Goal: Task Accomplishment & Management: Use online tool/utility

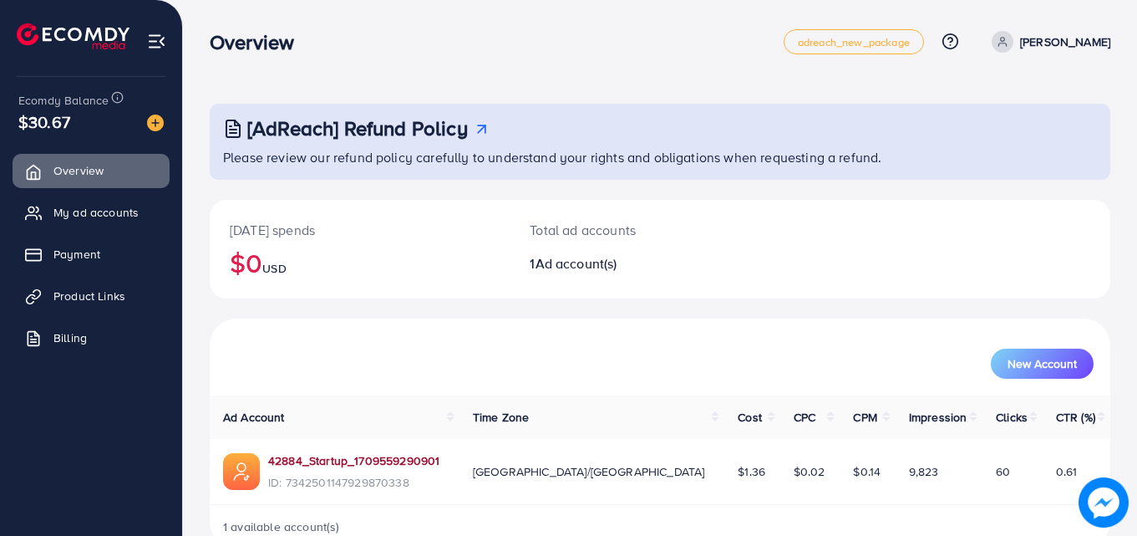
scroll to position [39, 0]
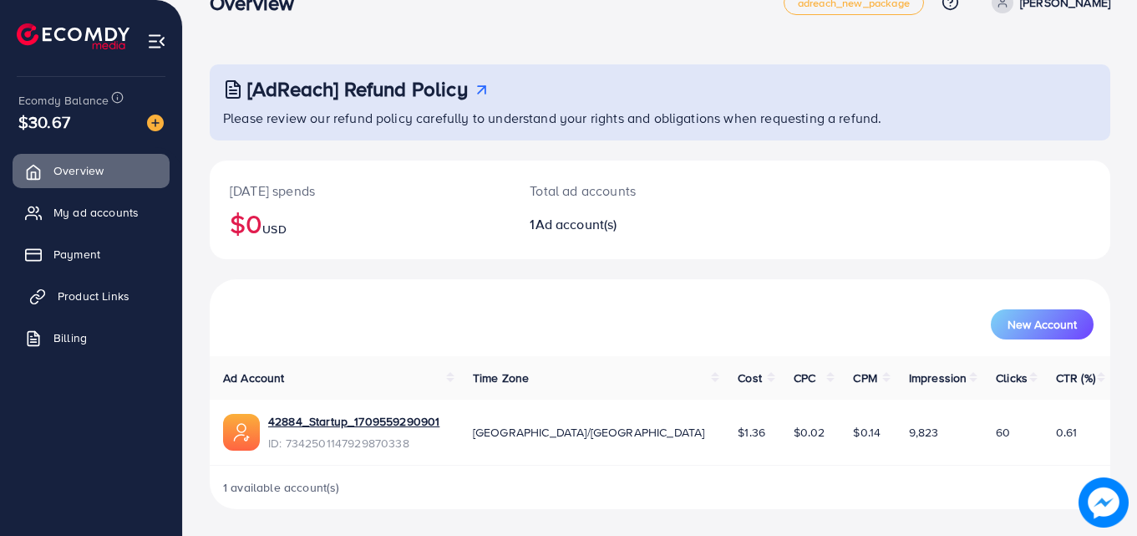
click at [75, 298] on span "Product Links" at bounding box center [94, 295] width 72 height 17
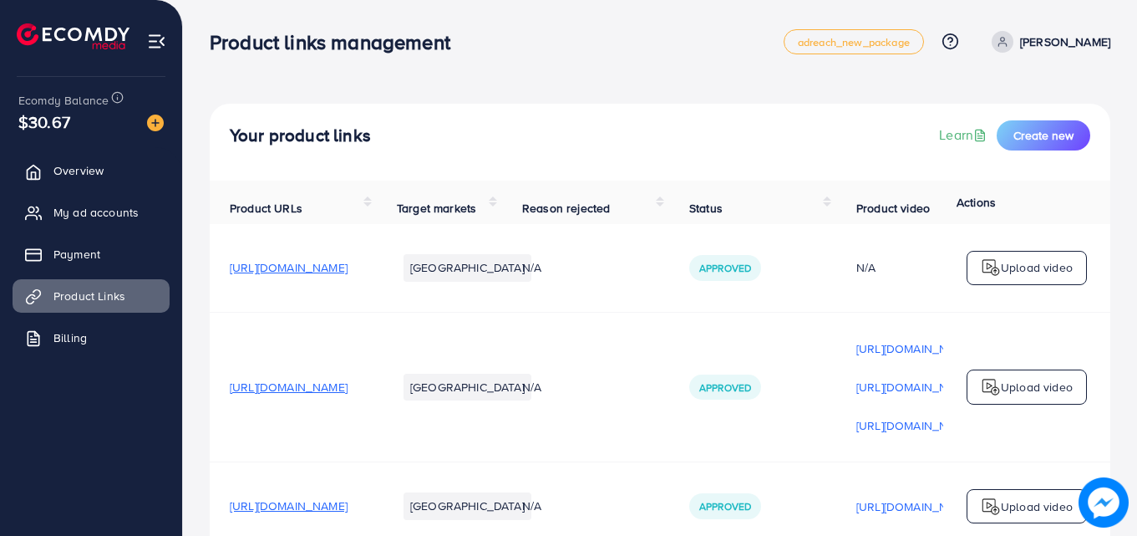
scroll to position [211, 0]
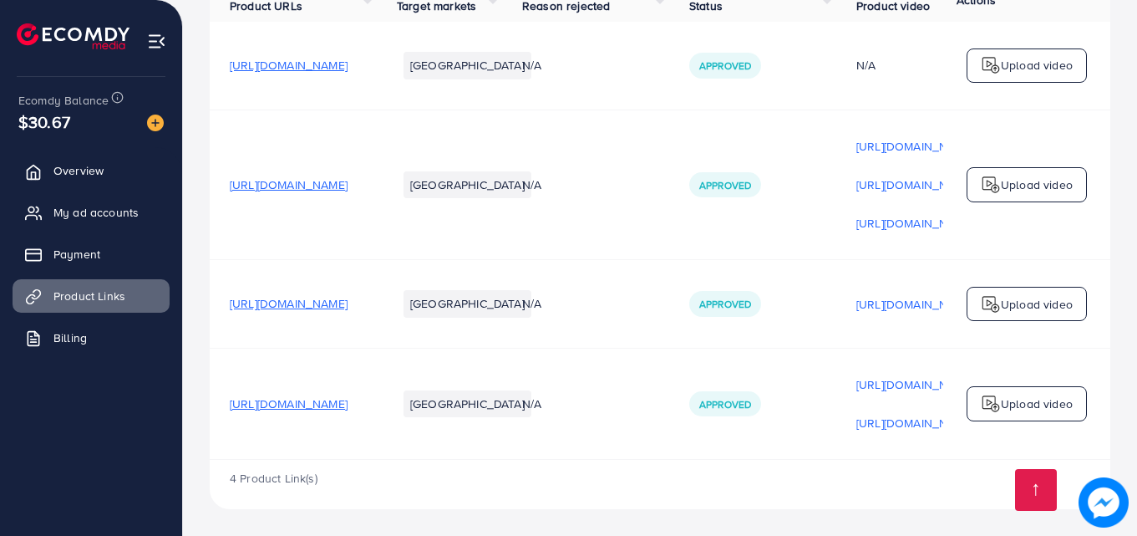
click at [1000, 415] on div "Upload video" at bounding box center [1027, 403] width 120 height 35
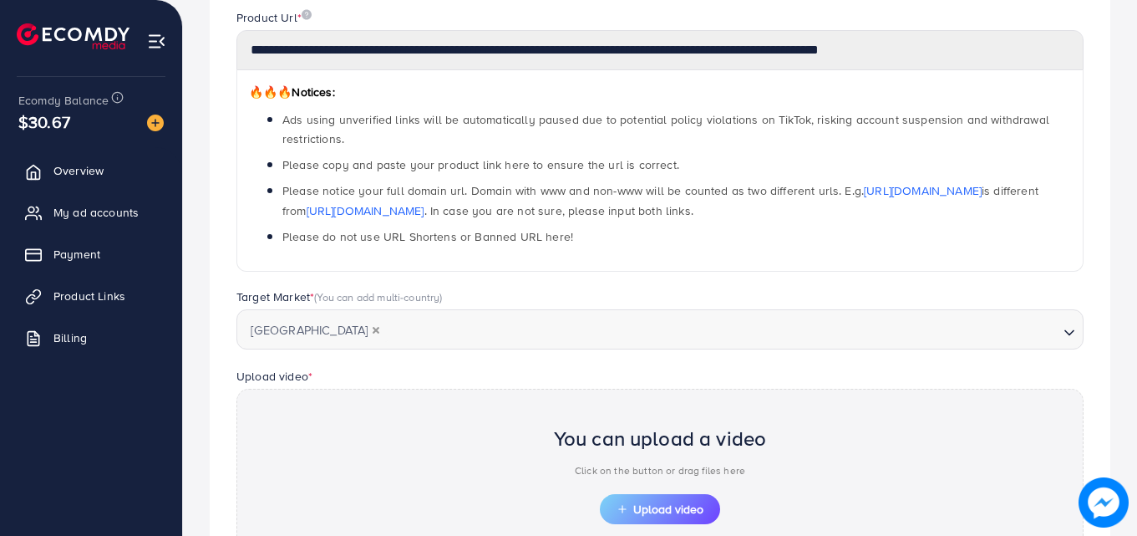
scroll to position [583, 0]
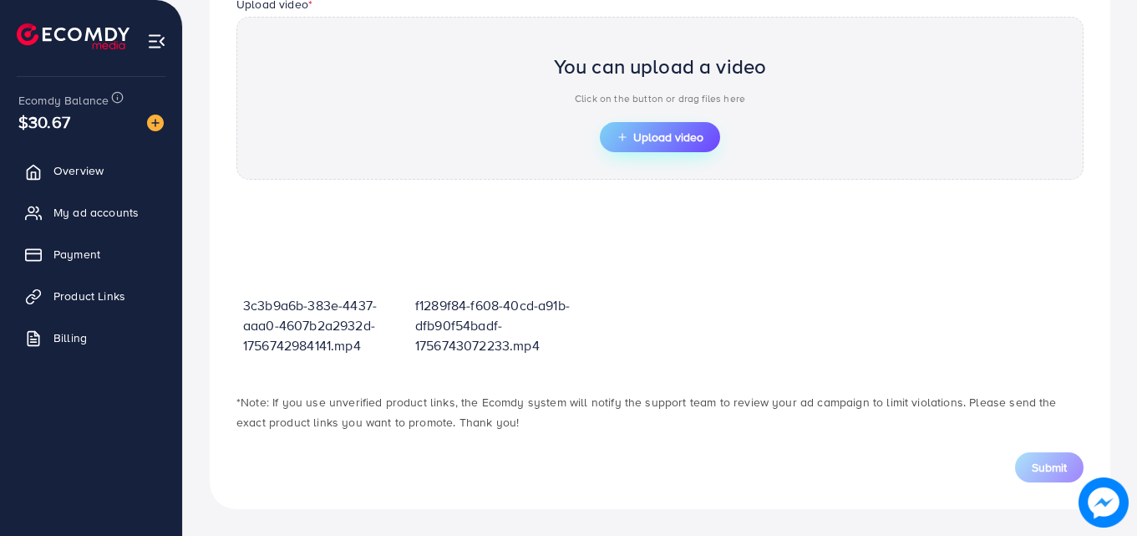
click at [695, 133] on span "Upload video" at bounding box center [660, 137] width 87 height 12
click at [649, 148] on button "Upload video" at bounding box center [660, 137] width 120 height 30
click at [659, 141] on span "Upload video" at bounding box center [660, 137] width 87 height 12
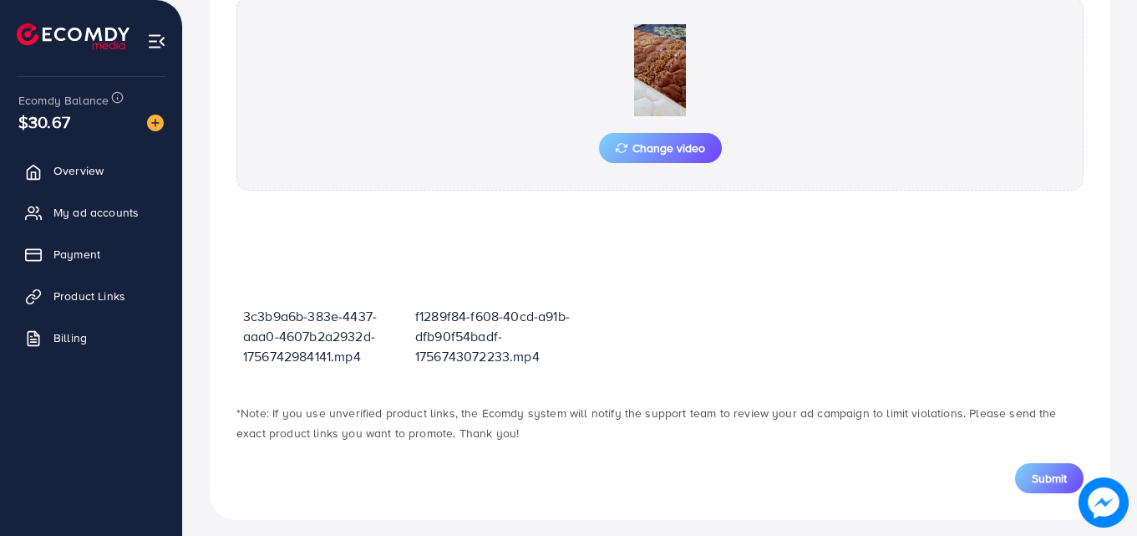
scroll to position [614, 0]
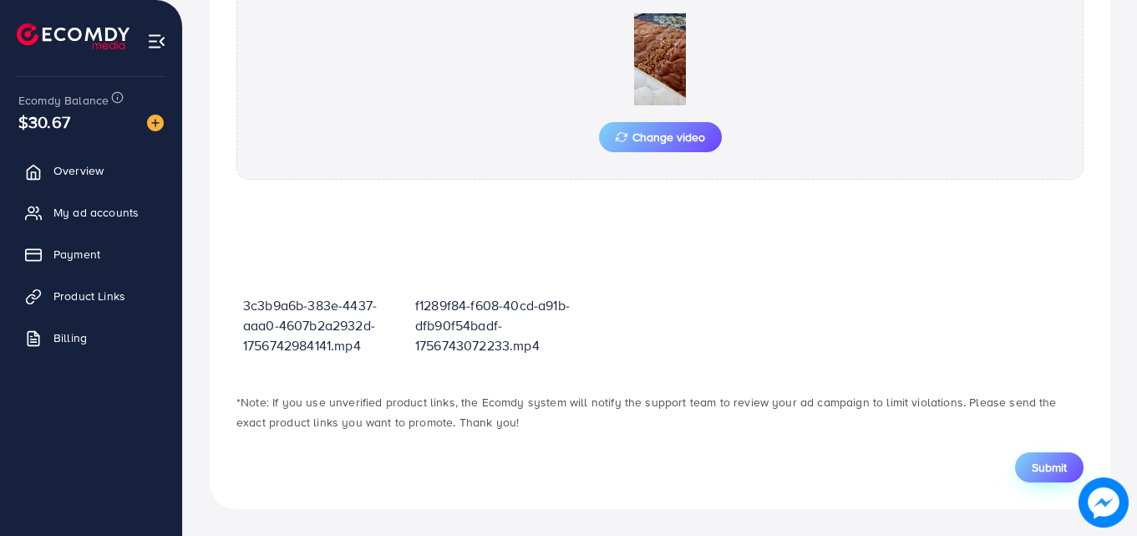
click at [1061, 476] on span "Submit" at bounding box center [1049, 467] width 35 height 17
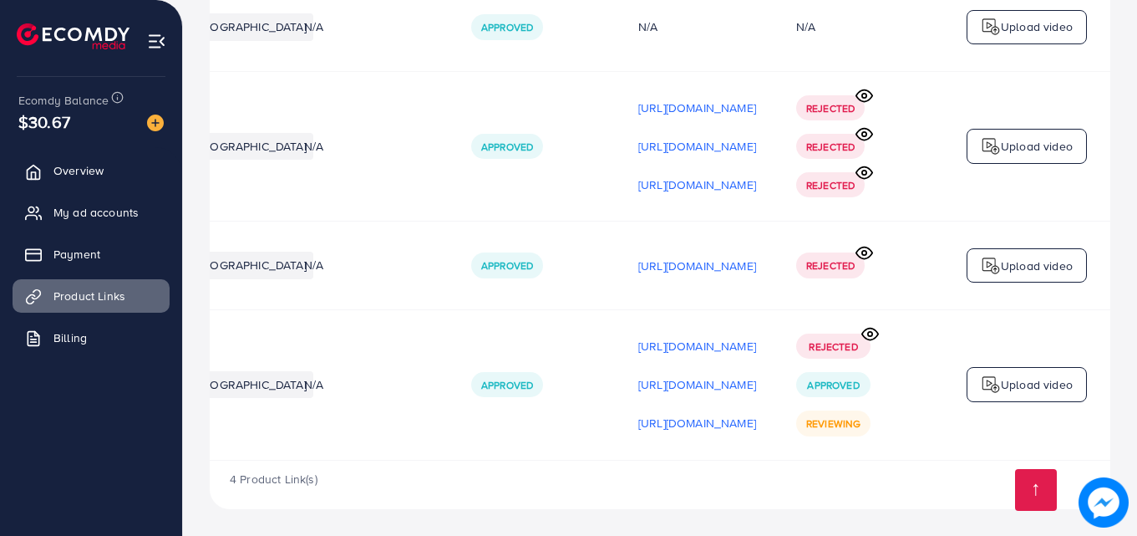
scroll to position [0, 423]
